Goal: Information Seeking & Learning: Learn about a topic

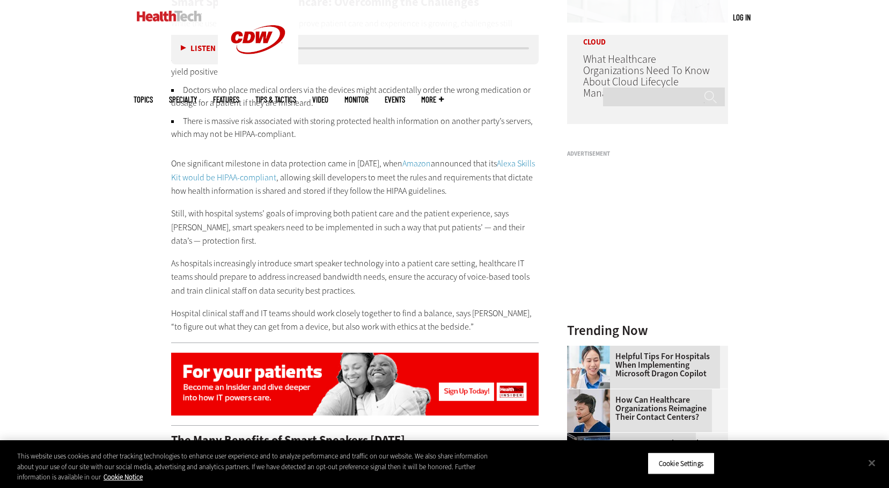
scroll to position [1019, 0]
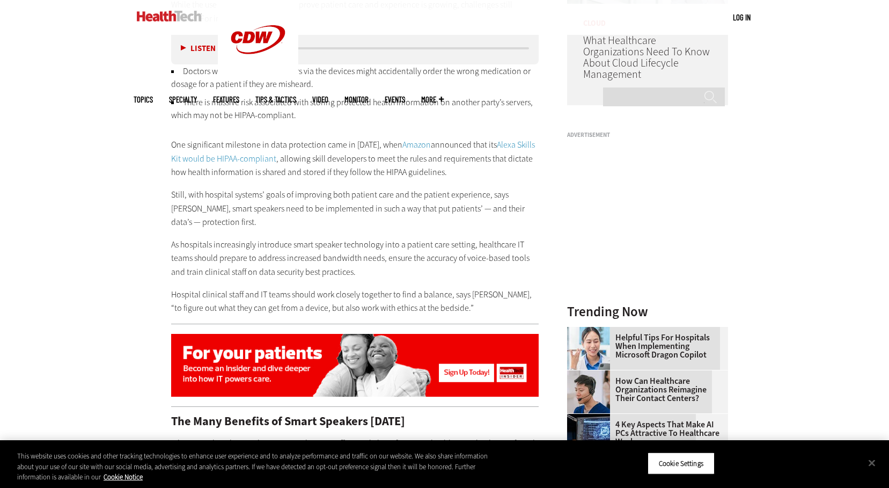
click at [424, 139] on link "Amazon" at bounding box center [416, 144] width 28 height 11
click at [519, 139] on link "Alexa Skills Kit would be HIPAA-compliant" at bounding box center [353, 151] width 364 height 25
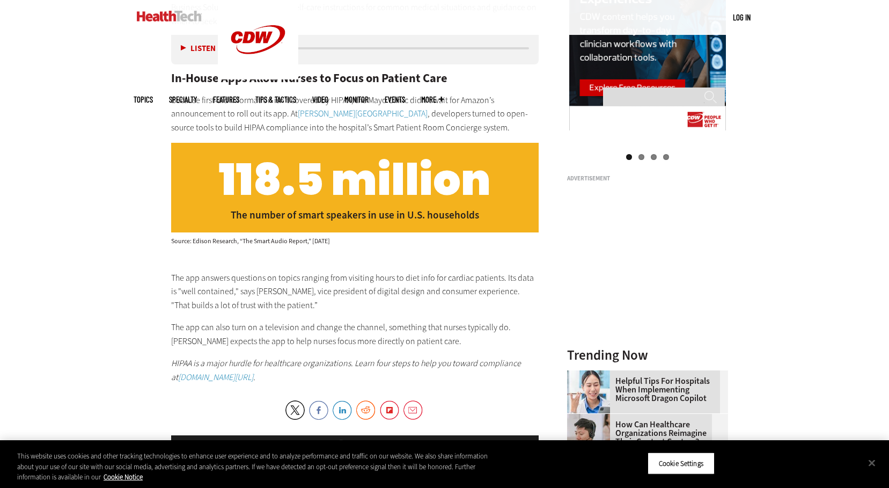
scroll to position [1234, 0]
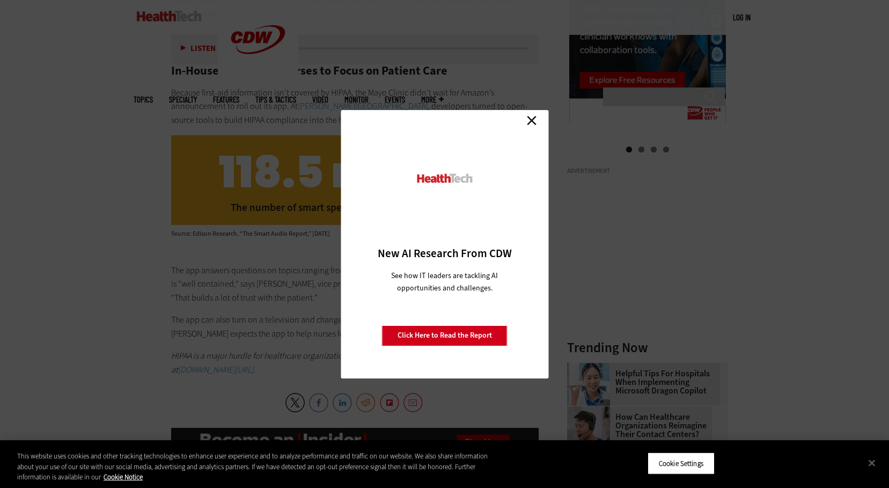
click at [538, 119] on link "Close" at bounding box center [532, 121] width 16 height 16
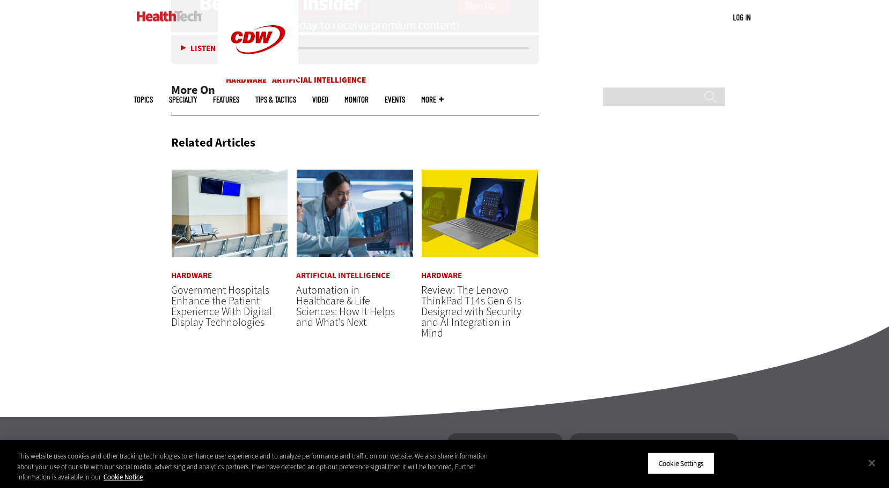
scroll to position [1878, 0]
